Goal: Information Seeking & Learning: Learn about a topic

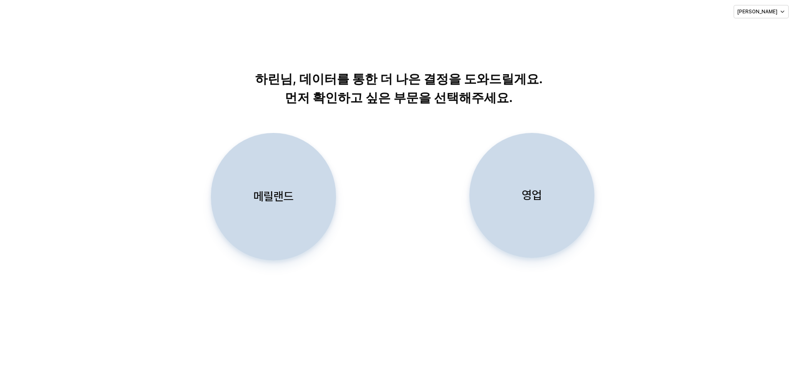
click at [281, 195] on p "메릴랜드" at bounding box center [273, 196] width 40 height 15
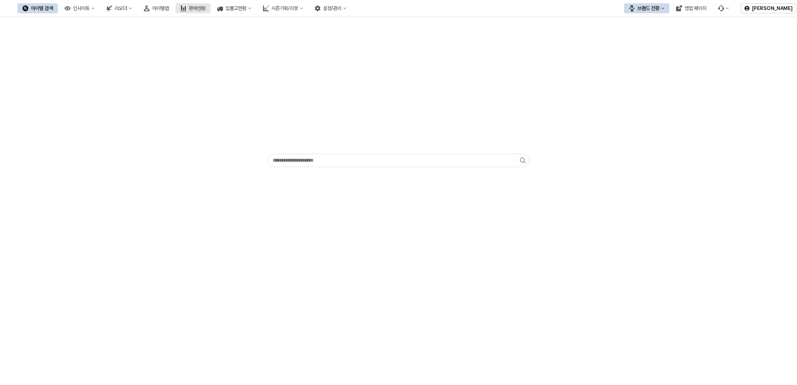
click at [205, 8] on div "판매현황" at bounding box center [197, 8] width 17 height 6
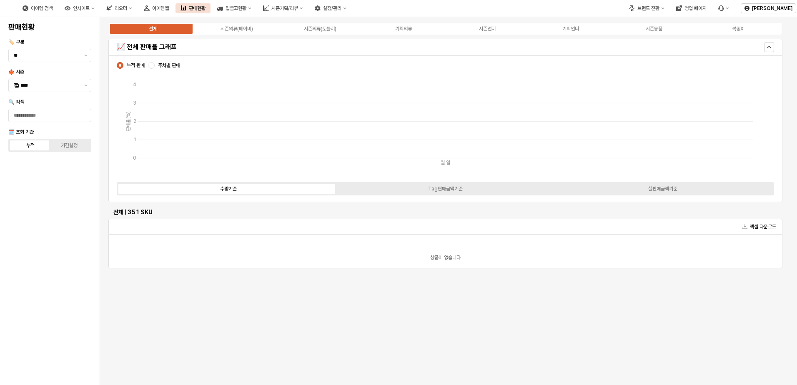
click at [246, 23] on div "전체 시즌의류(베이비) 시즌의류(토들러) 기획의류 시즌언더 기획언더 시즌용품 복종X" at bounding box center [445, 28] width 674 height 13
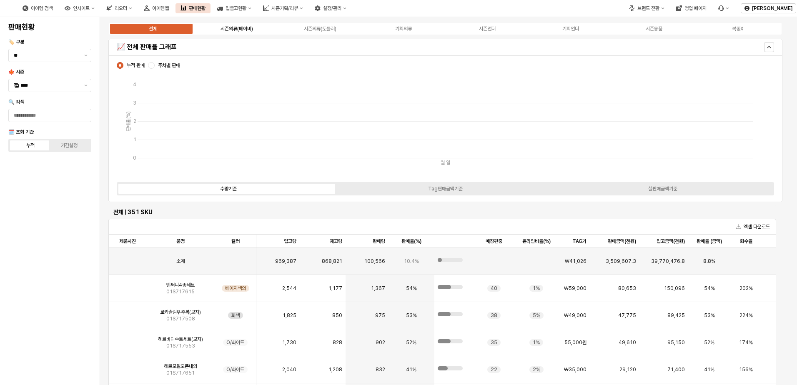
click at [254, 28] on label "시즌의류(베이비)" at bounding box center [236, 29] width 83 height 8
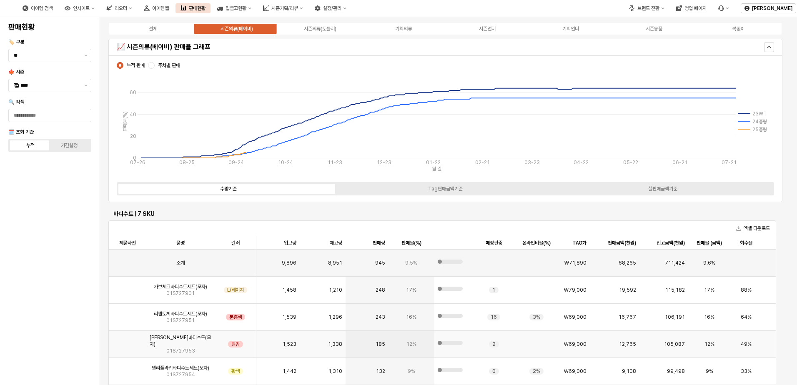
scroll to position [667, 0]
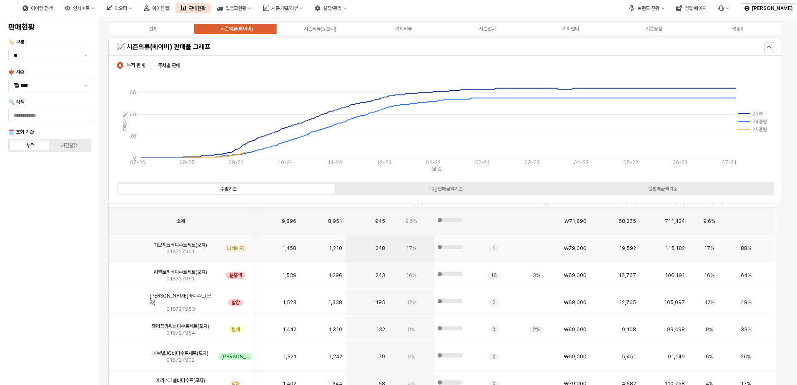
click at [128, 245] on img "앱 프레임" at bounding box center [128, 245] width 0 height 0
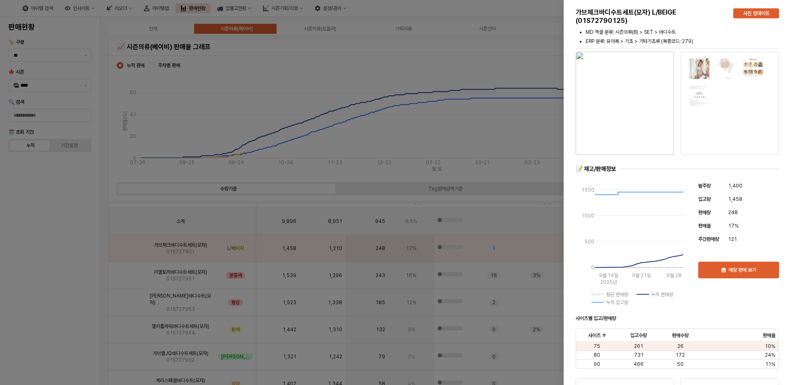
click at [375, 145] on div at bounding box center [398, 192] width 797 height 385
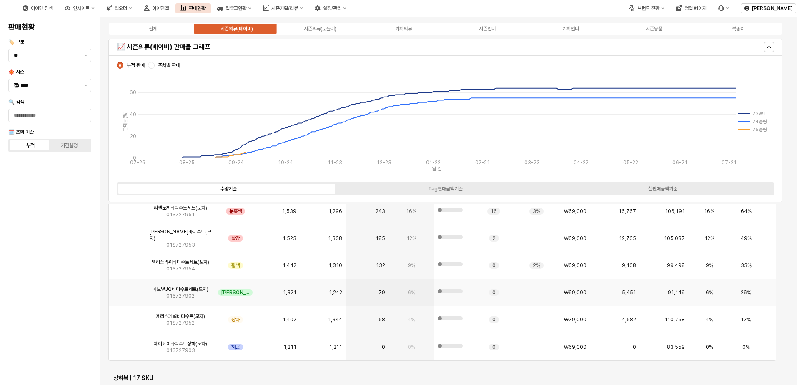
scroll to position [750, 0]
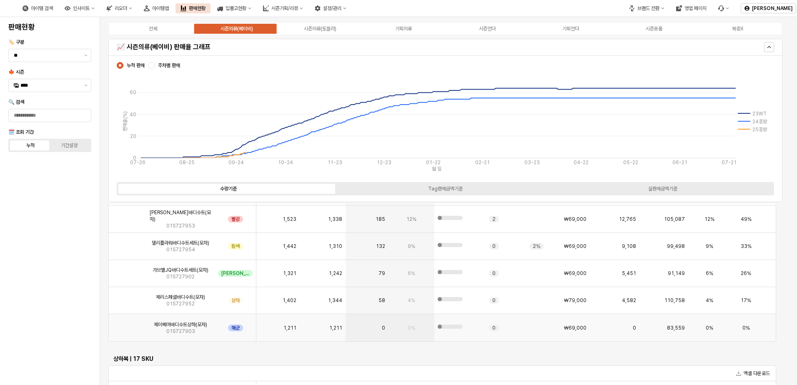
click at [187, 330] on span "01S727903" at bounding box center [180, 331] width 29 height 7
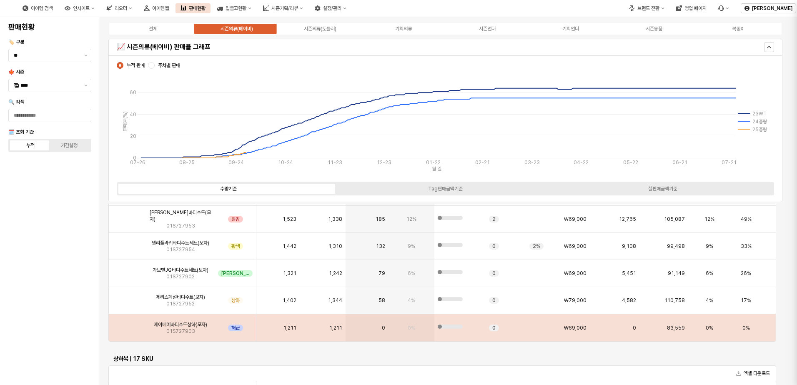
click at [125, 328] on div at bounding box center [398, 192] width 797 height 385
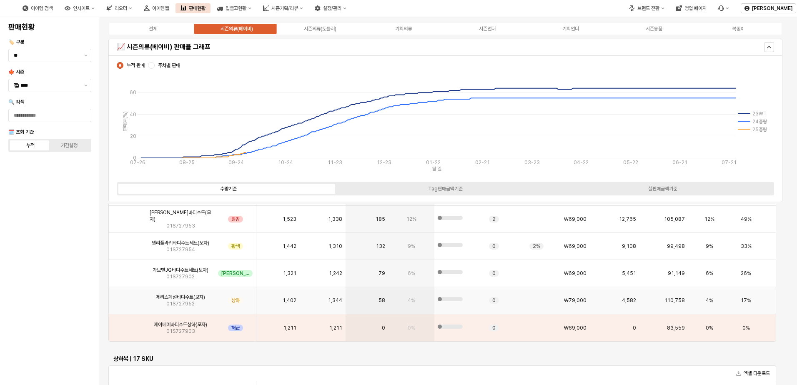
click at [128, 297] on img "앱 프레임" at bounding box center [128, 297] width 0 height 0
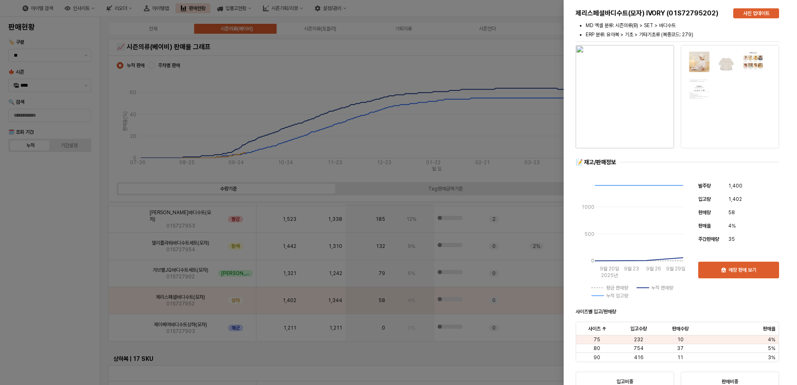
click at [127, 331] on div at bounding box center [398, 192] width 797 height 385
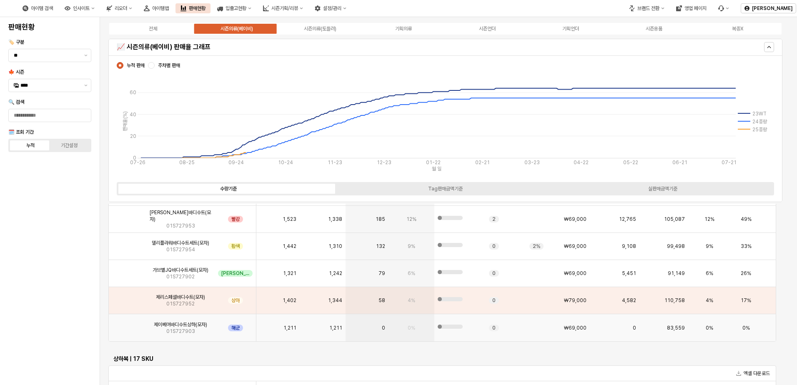
click at [128, 325] on img "앱 프레임" at bounding box center [128, 325] width 0 height 0
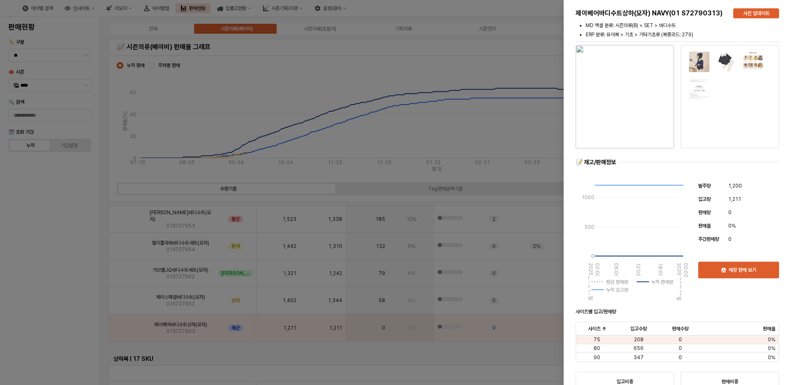
click at [263, 363] on div at bounding box center [398, 192] width 797 height 385
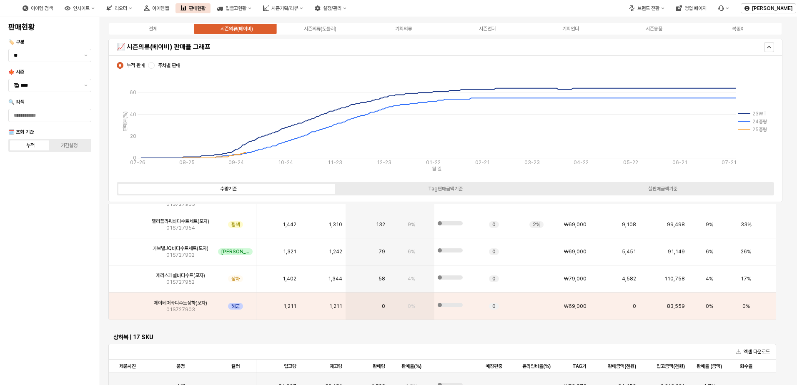
scroll to position [792, 0]
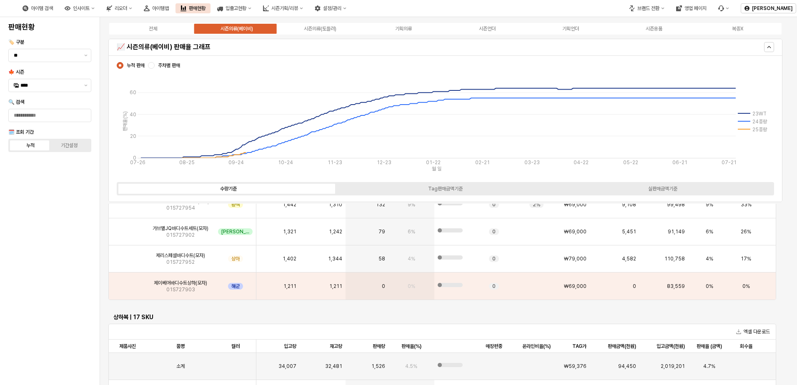
click at [237, 317] on h6 "상하복 | 17 SKU" at bounding box center [442, 317] width 658 height 8
